Goal: Information Seeking & Learning: Learn about a topic

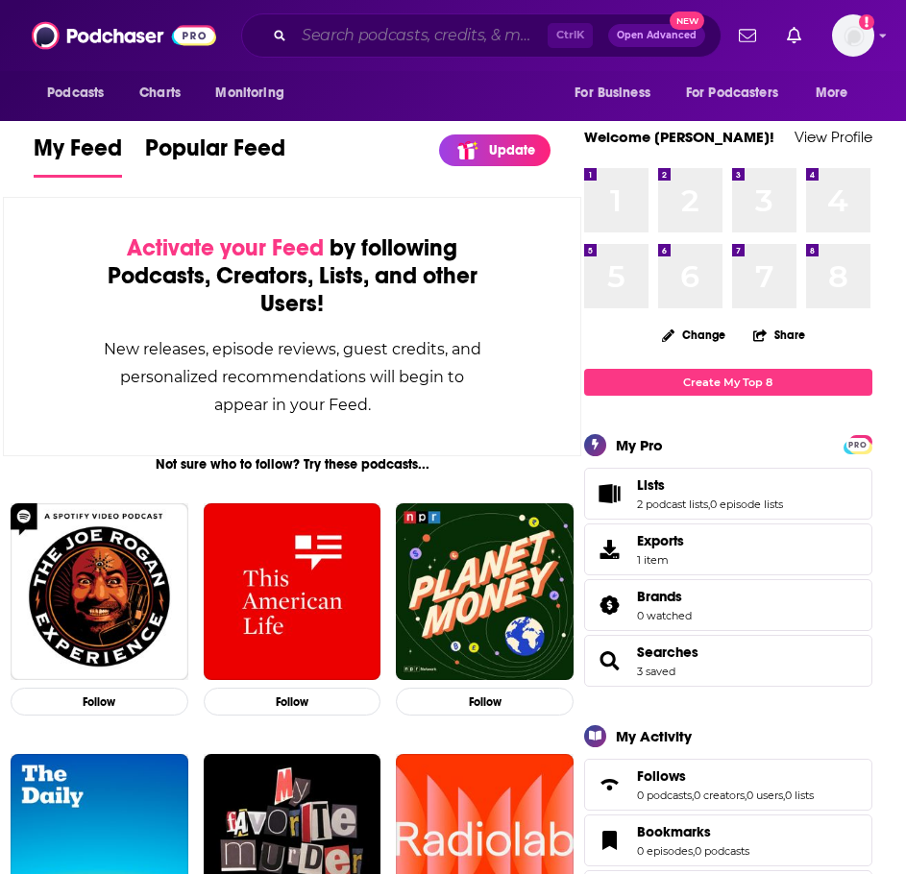
click at [378, 38] on input "Search podcasts, credits, & more..." at bounding box center [421, 35] width 254 height 31
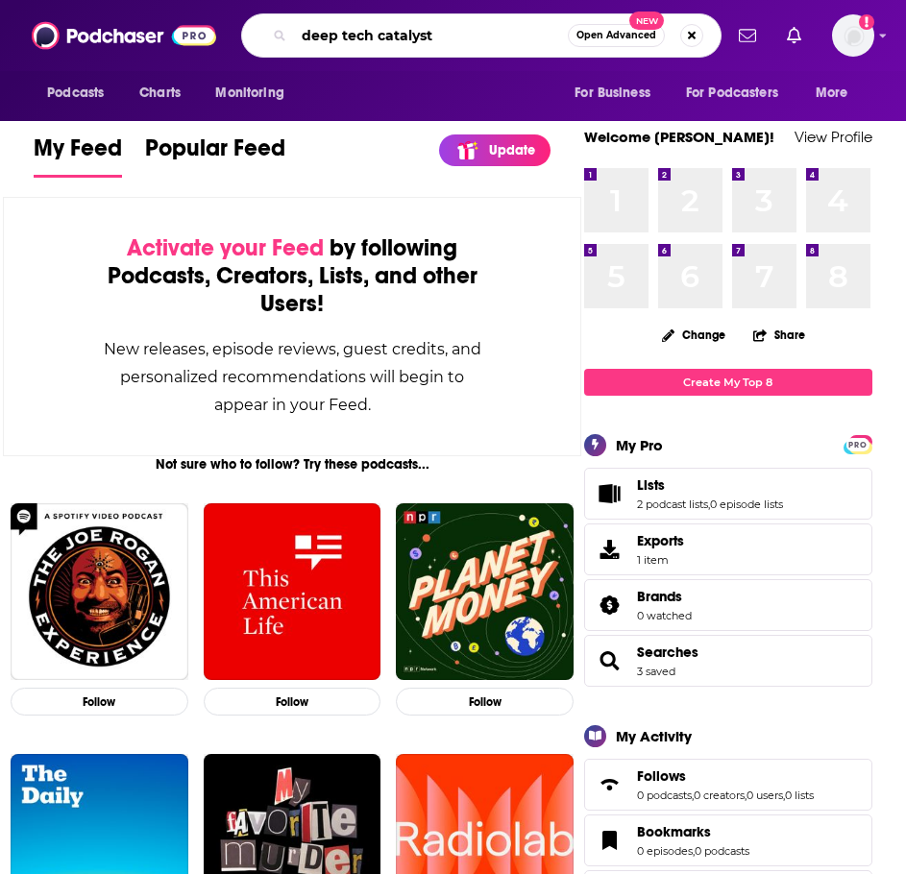
type input "deep tech catalyst"
click at [520, 35] on input "deep tech catalyst" at bounding box center [431, 35] width 274 height 31
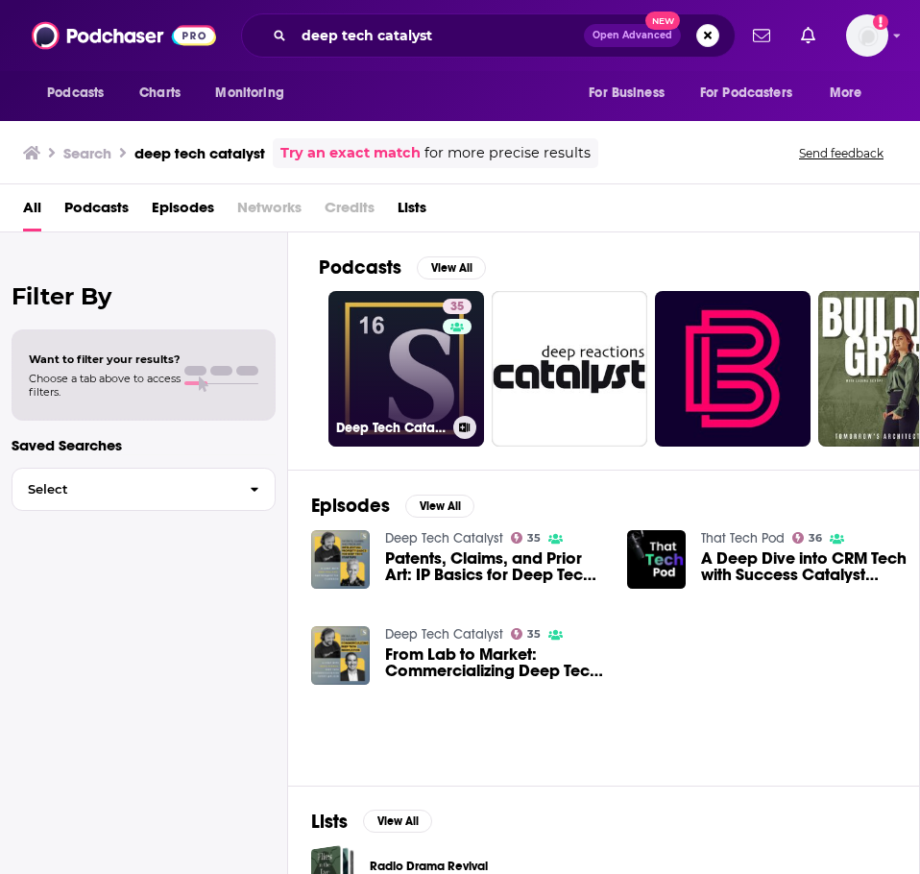
click at [398, 371] on link "35 Deep Tech Catalyst" at bounding box center [406, 369] width 156 height 156
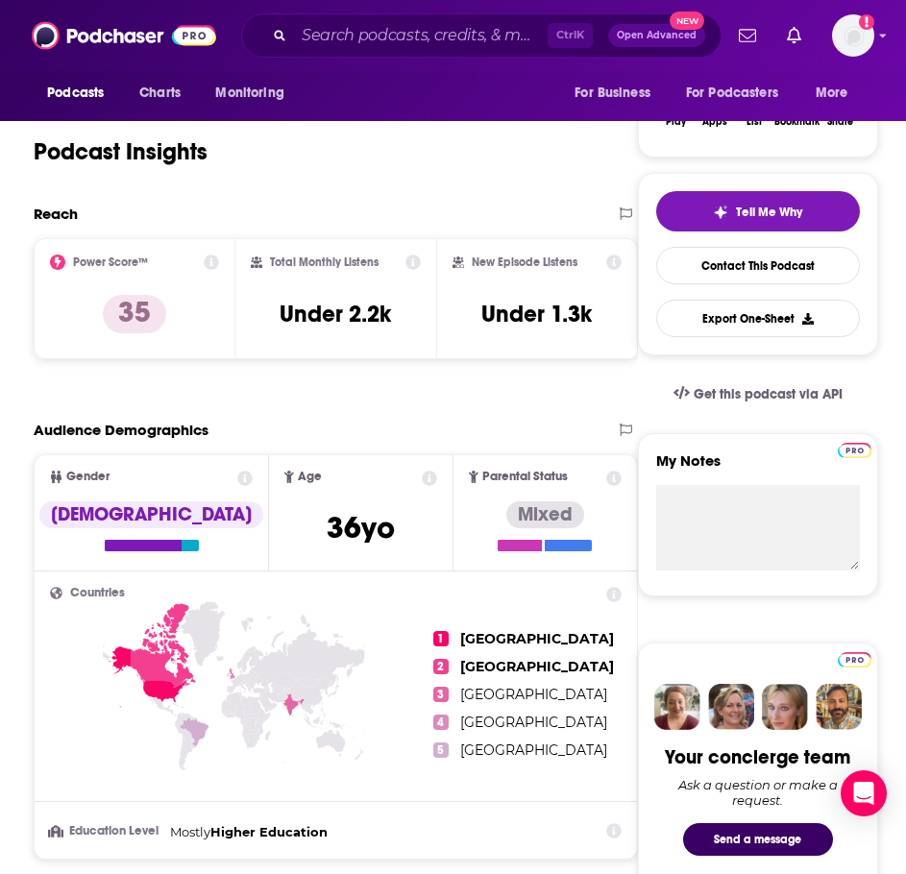
scroll to position [384, 0]
